Goal: Transaction & Acquisition: Purchase product/service

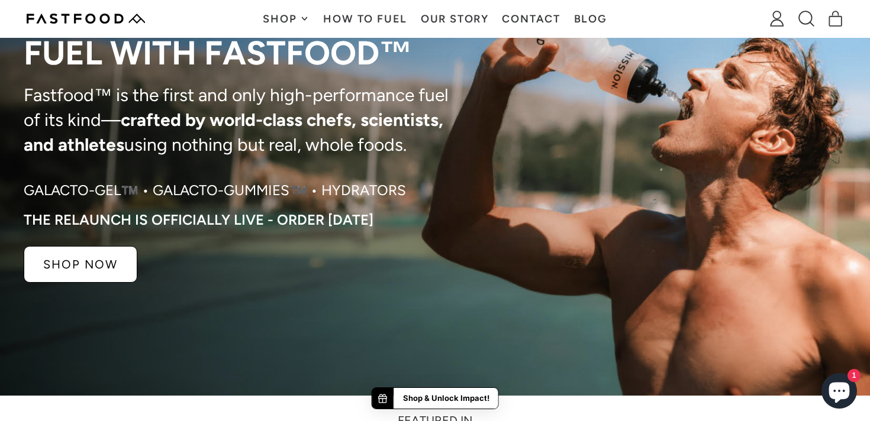
scroll to position [5, 0]
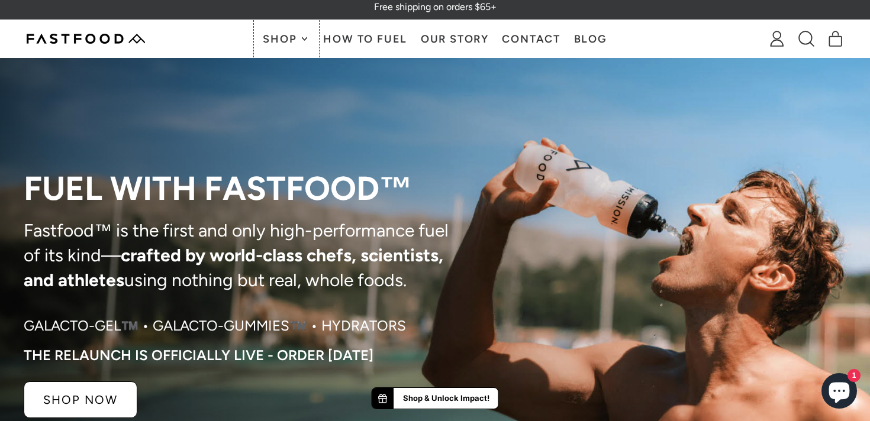
click at [293, 41] on span "Shop" at bounding box center [281, 39] width 37 height 11
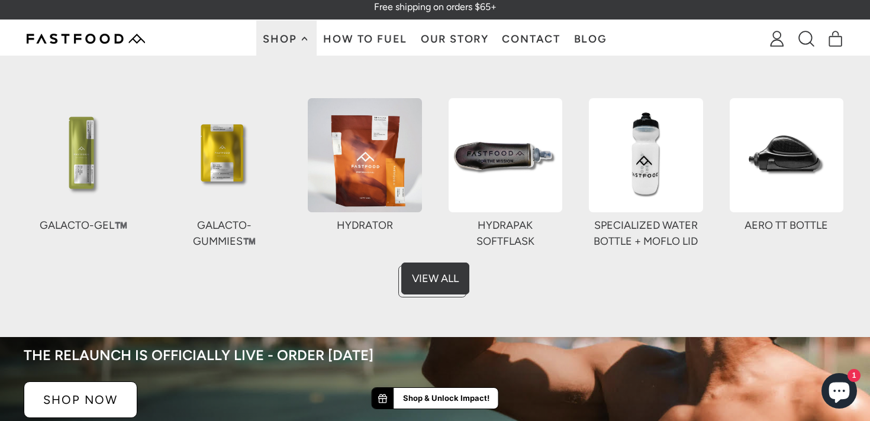
click at [205, 178] on img at bounding box center [224, 155] width 114 height 114
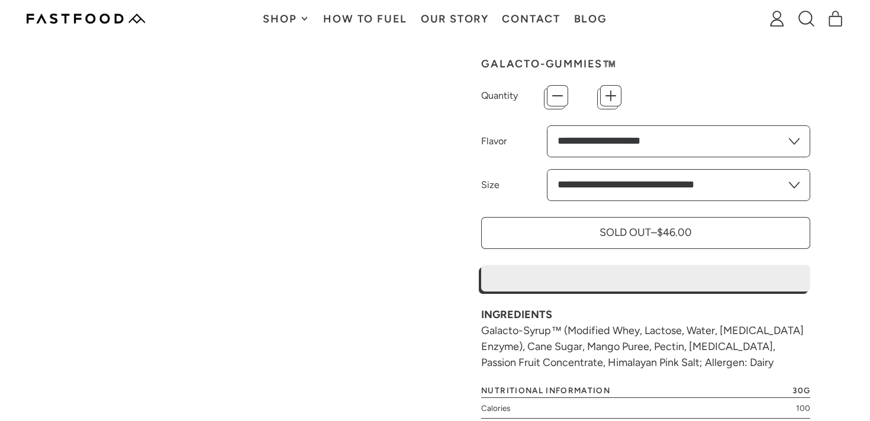
type input "*"
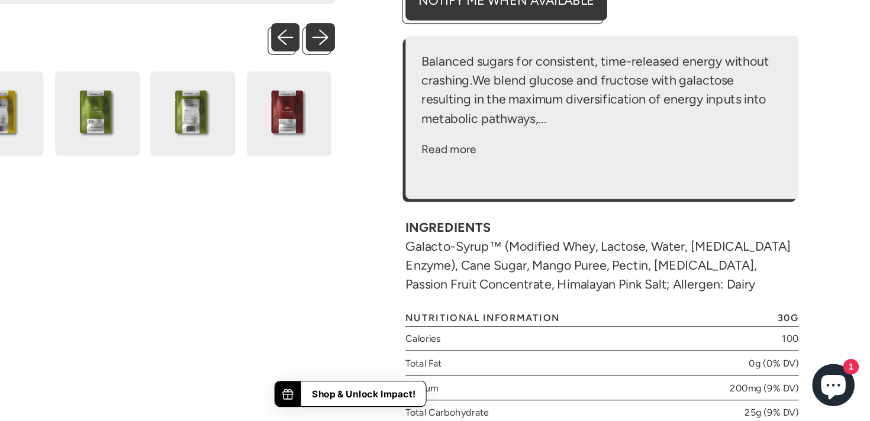
scroll to position [428, 0]
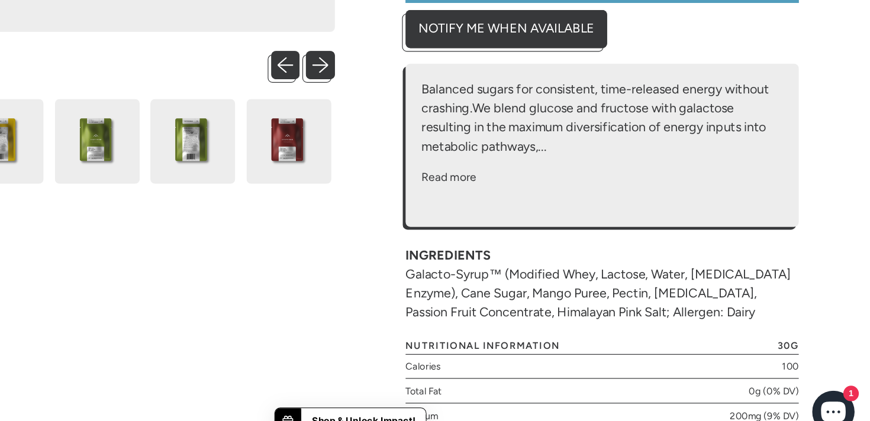
click at [516, 198] on button "Read more" at bounding box center [518, 195] width 46 height 14
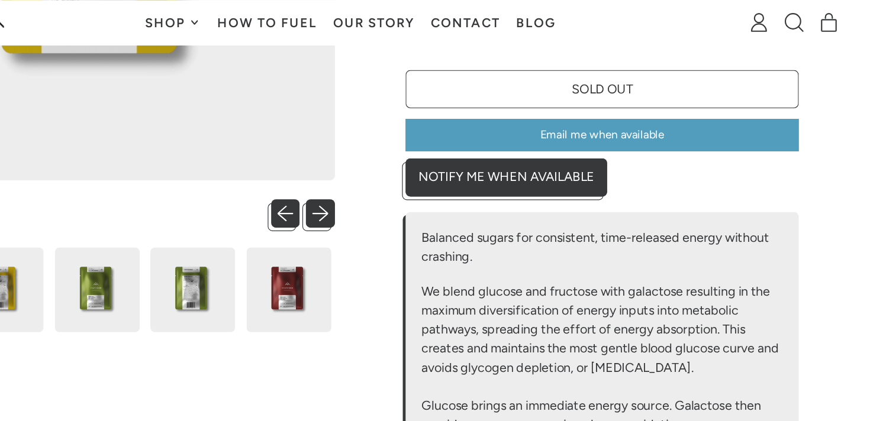
scroll to position [306, 0]
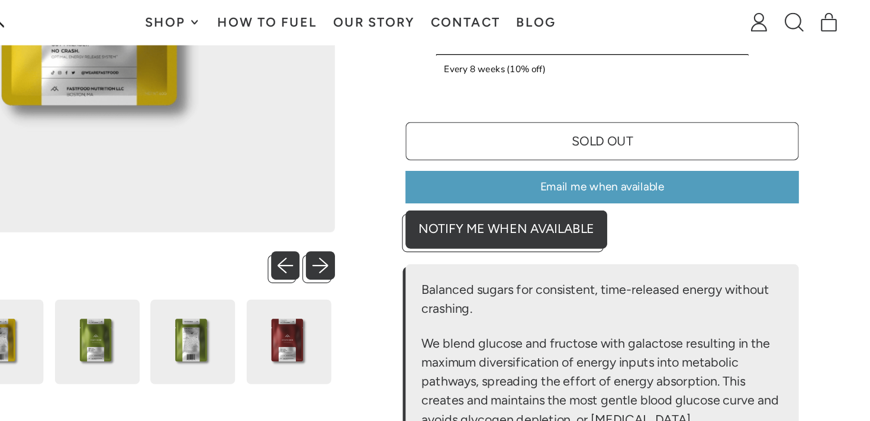
click at [285, 17] on span "Shop" at bounding box center [281, 19] width 37 height 11
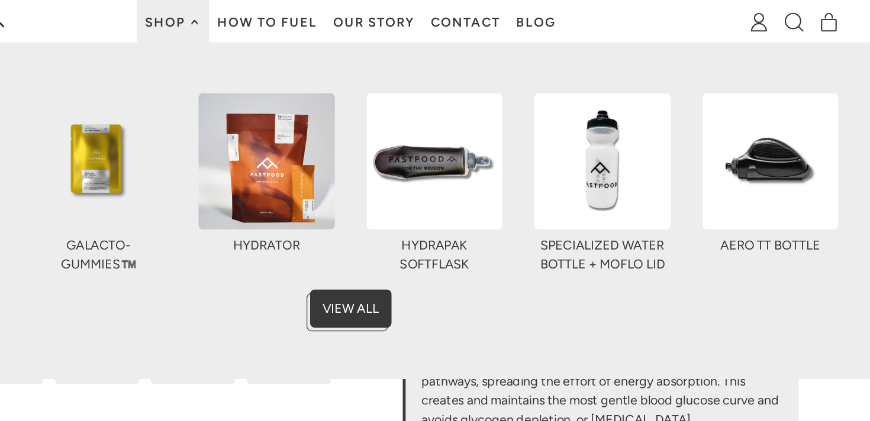
click at [381, 163] on img at bounding box center [365, 135] width 114 height 114
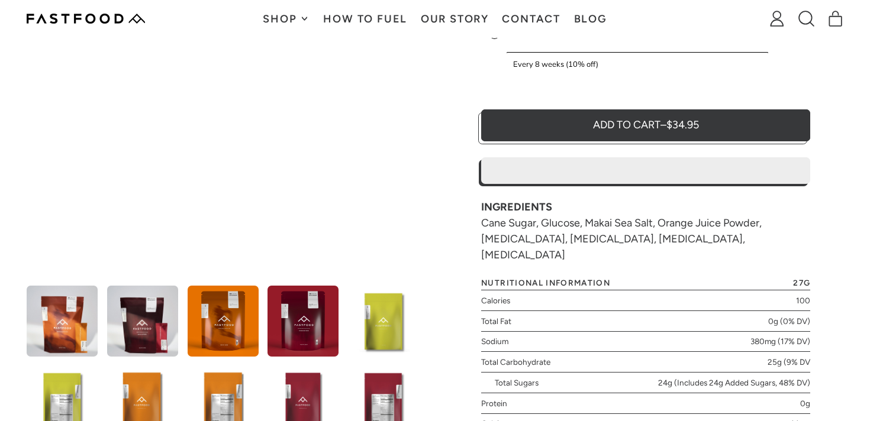
type input "*"
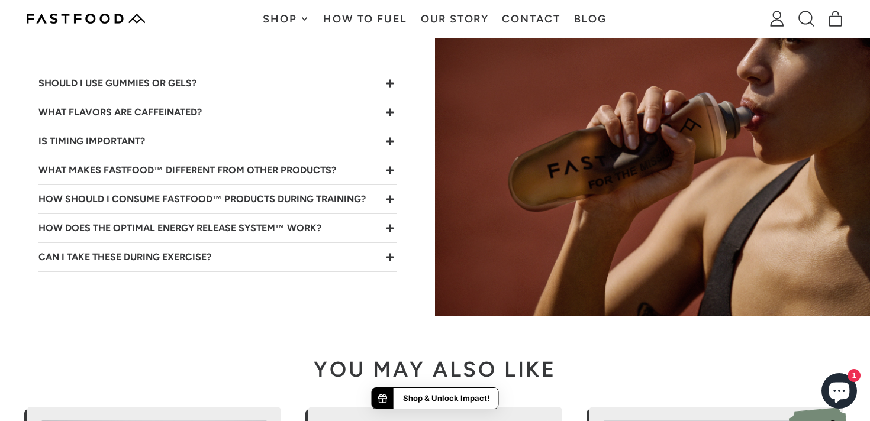
scroll to position [2472, 0]
